Goal: Find specific page/section: Find specific page/section

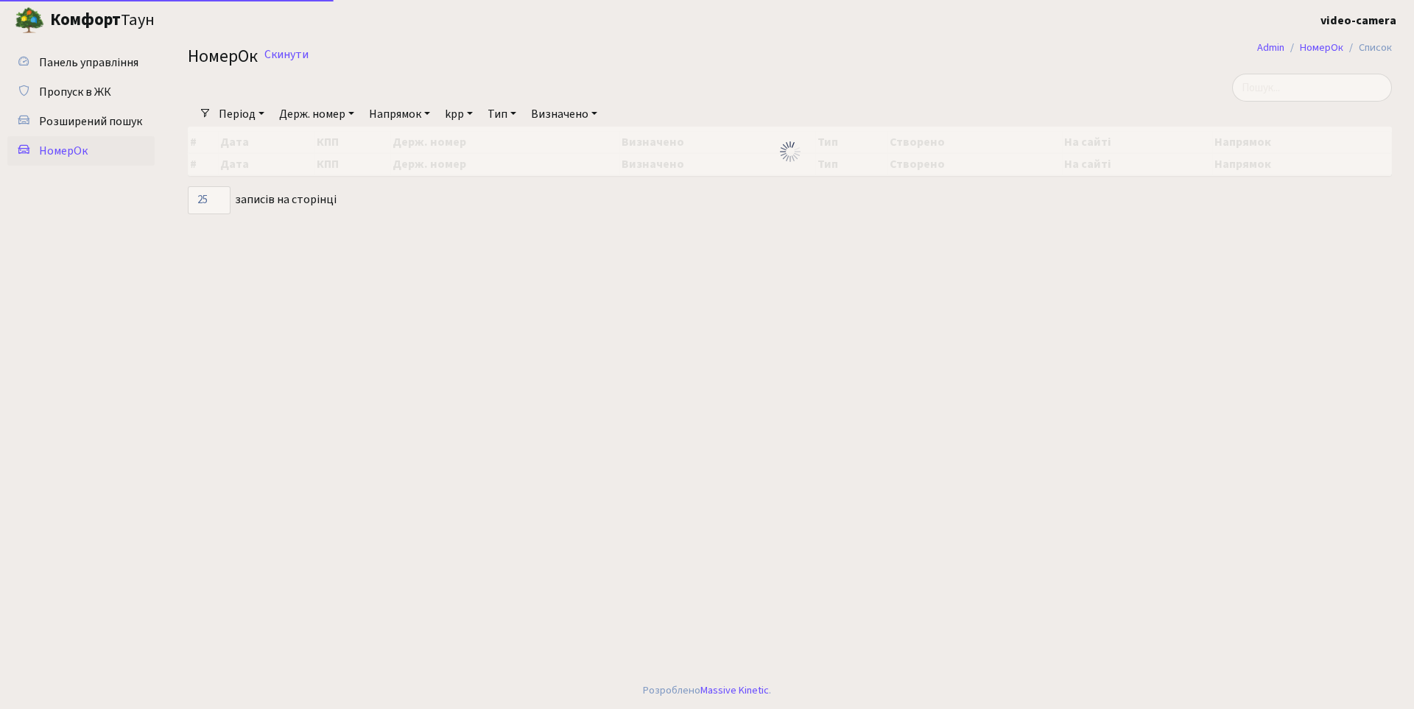
select select "25"
click at [1317, 91] on input "search" at bounding box center [1312, 88] width 160 height 28
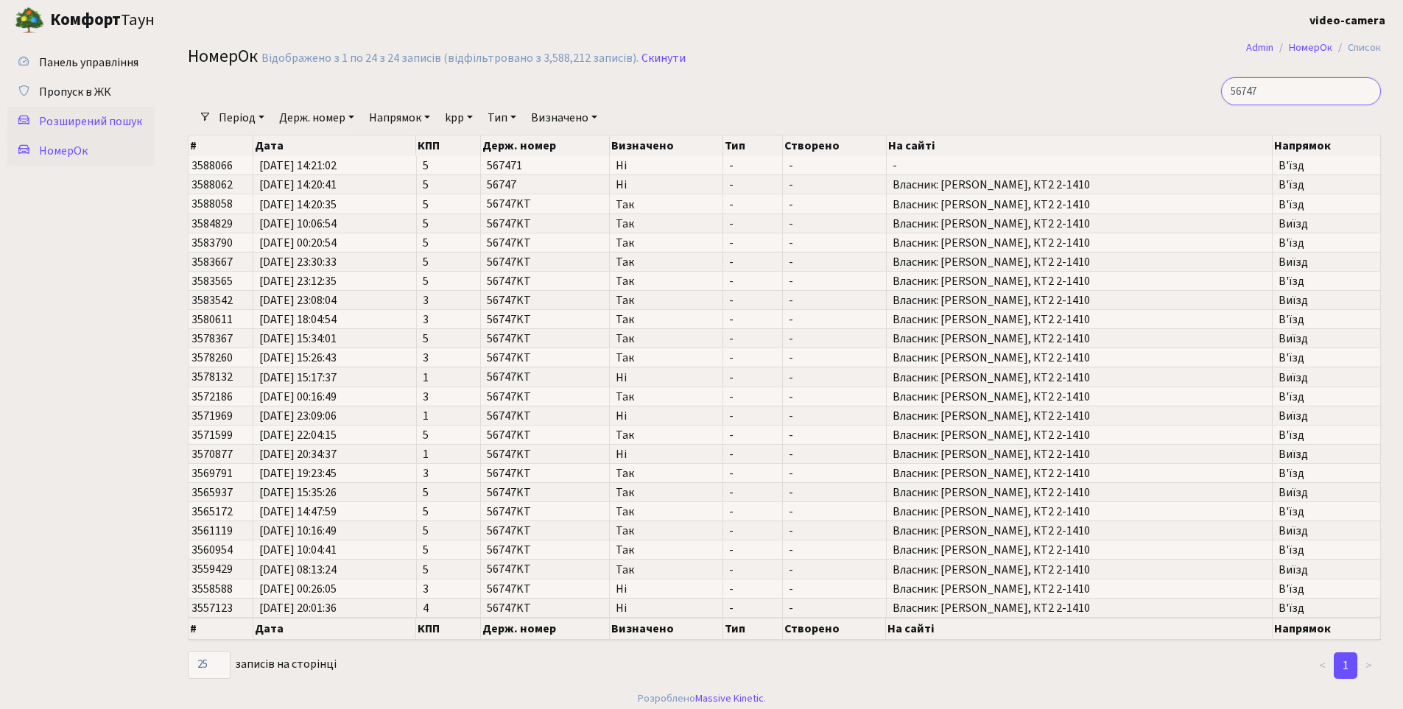
type input "56747"
click at [127, 121] on span "Розширений пошук" at bounding box center [90, 121] width 103 height 16
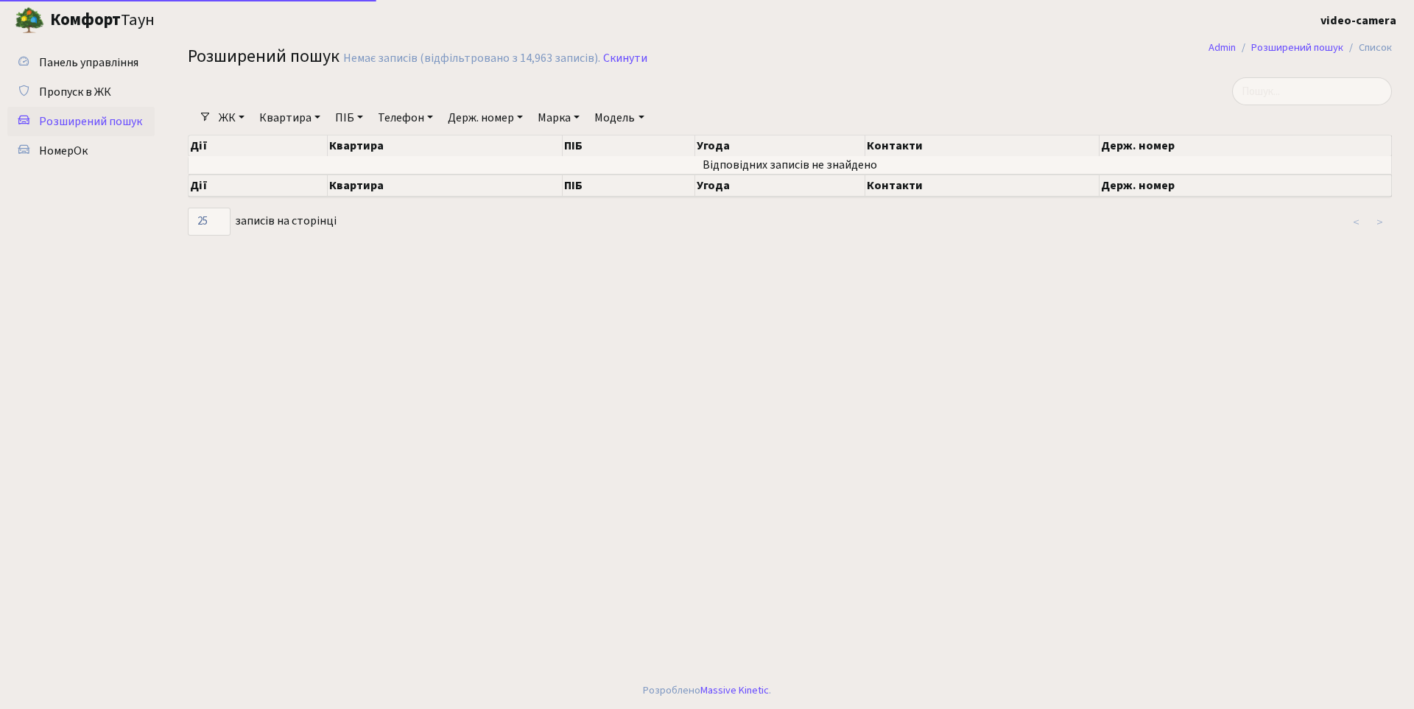
select select "25"
click at [1282, 97] on input "search" at bounding box center [1312, 91] width 160 height 28
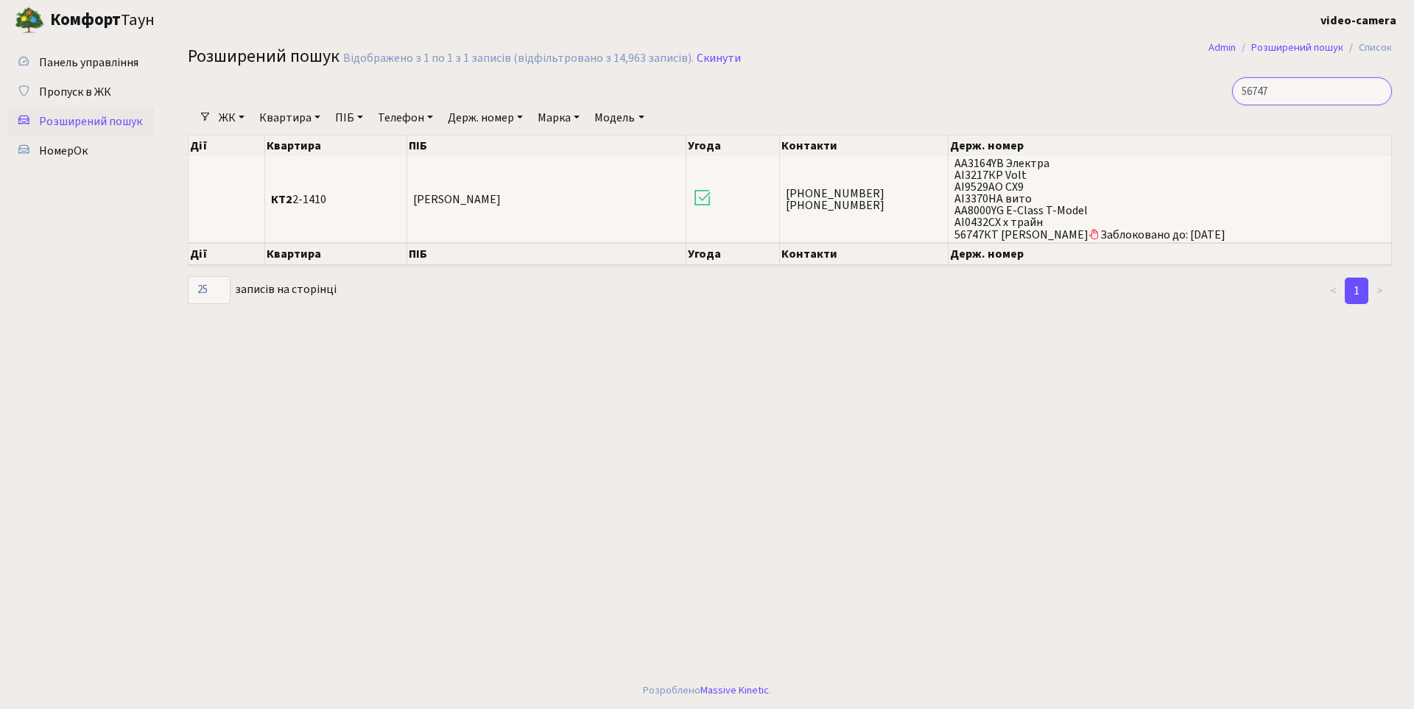
type input "56747"
